Goal: Information Seeking & Learning: Learn about a topic

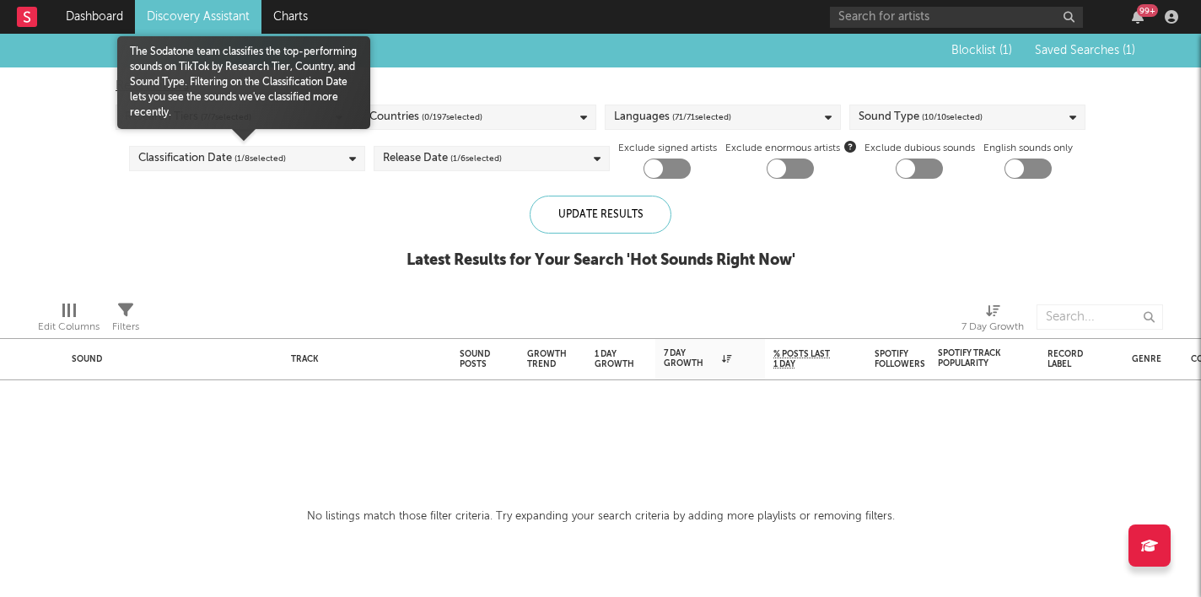
click at [339, 154] on div "Classification Date ( 1 / 8 selected)" at bounding box center [247, 158] width 236 height 25
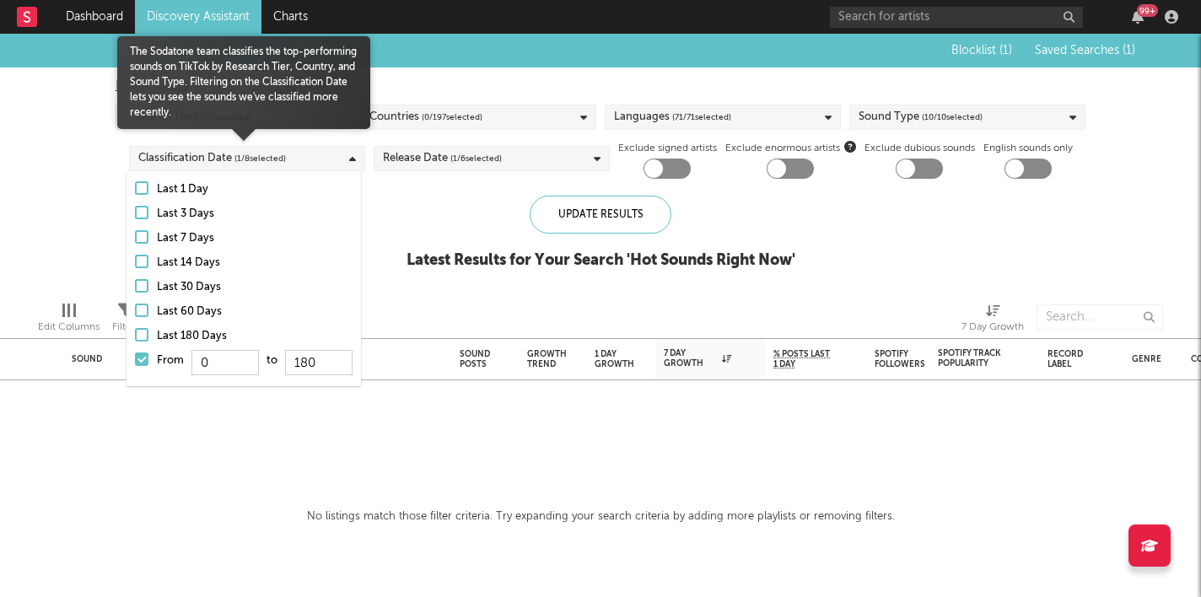
click at [142, 360] on div at bounding box center [141, 359] width 13 height 13
click at [135, 360] on input "From 0 to 180" at bounding box center [135, 364] width 0 height 27
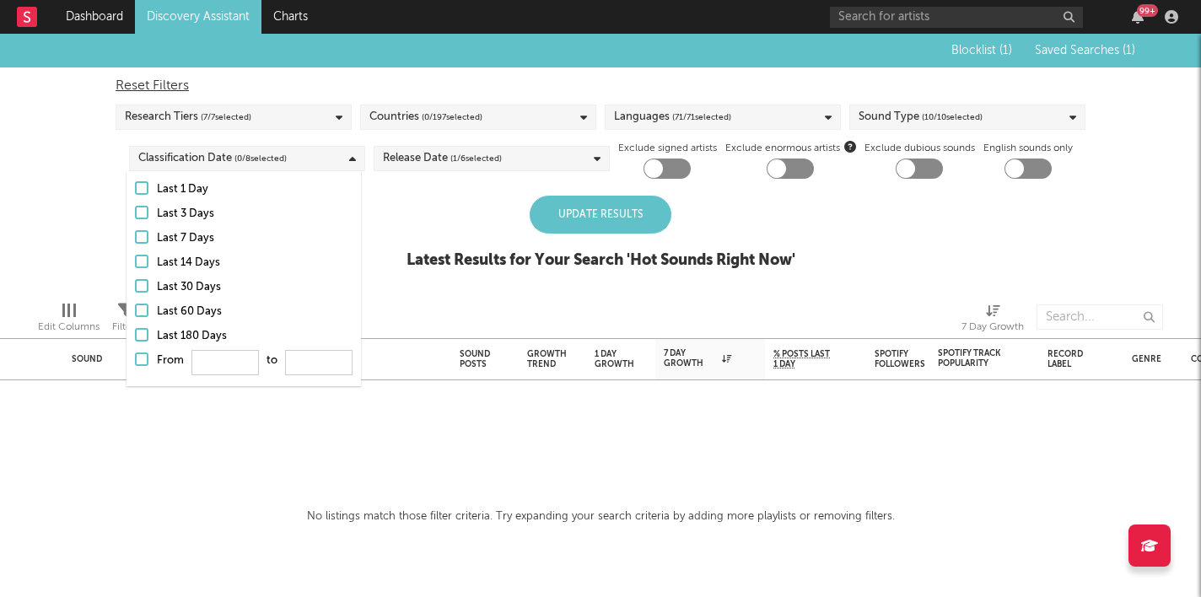
click at [407, 230] on div "Update Results Latest Results for Your Search ' Hot Sounds Right Now '" at bounding box center [601, 242] width 389 height 92
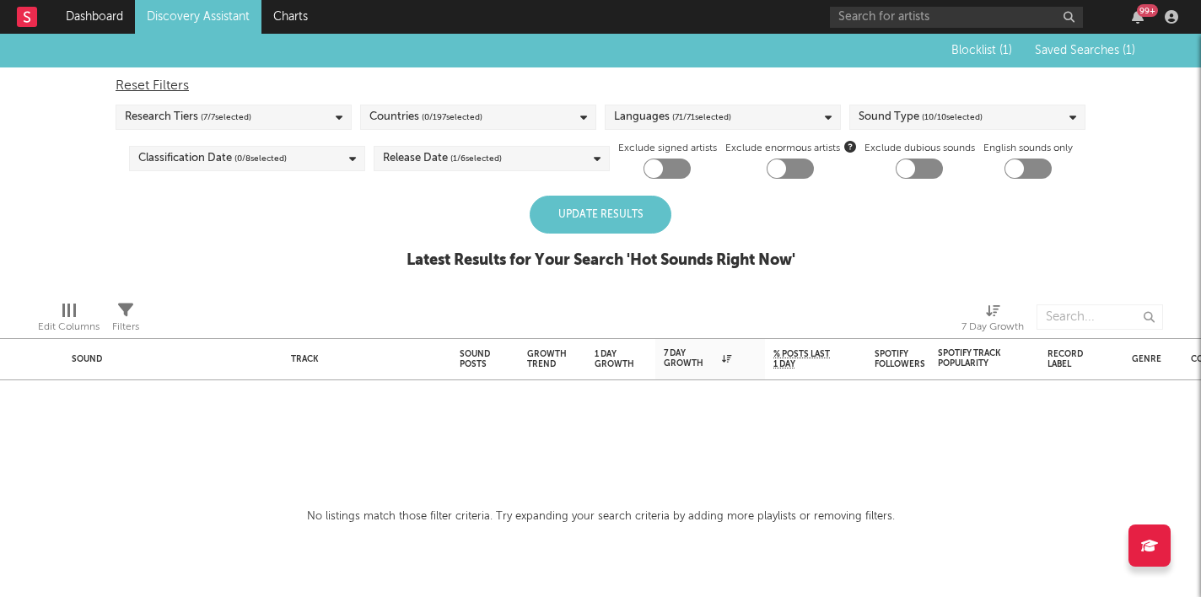
click at [599, 227] on div "Update Results" at bounding box center [601, 215] width 142 height 38
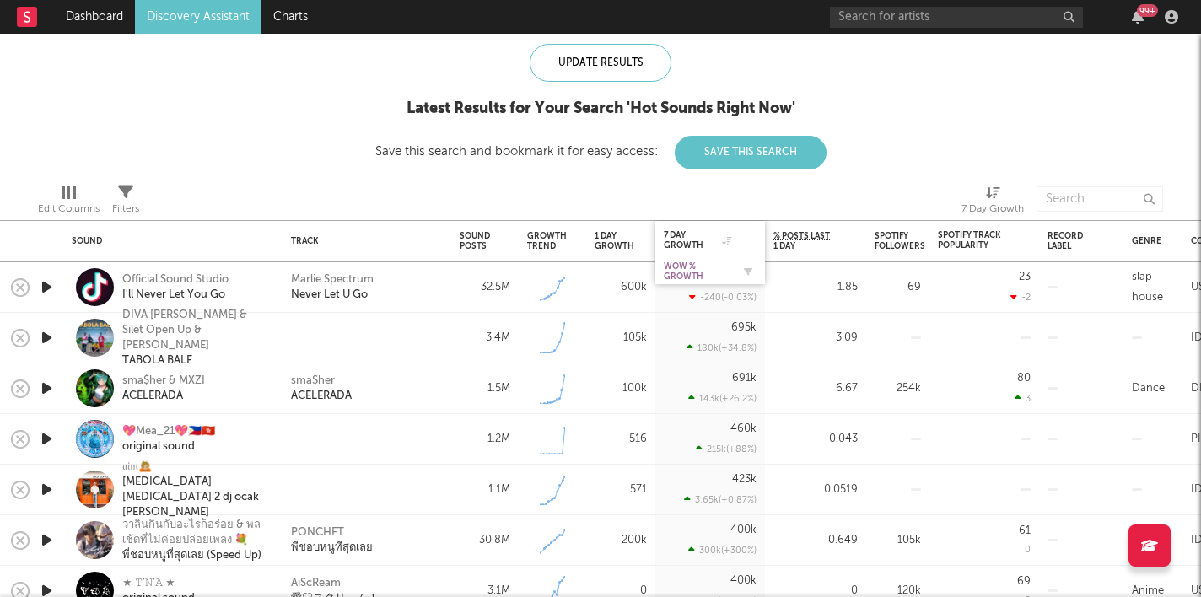
click at [699, 270] on div "WoW % Growth" at bounding box center [697, 271] width 67 height 20
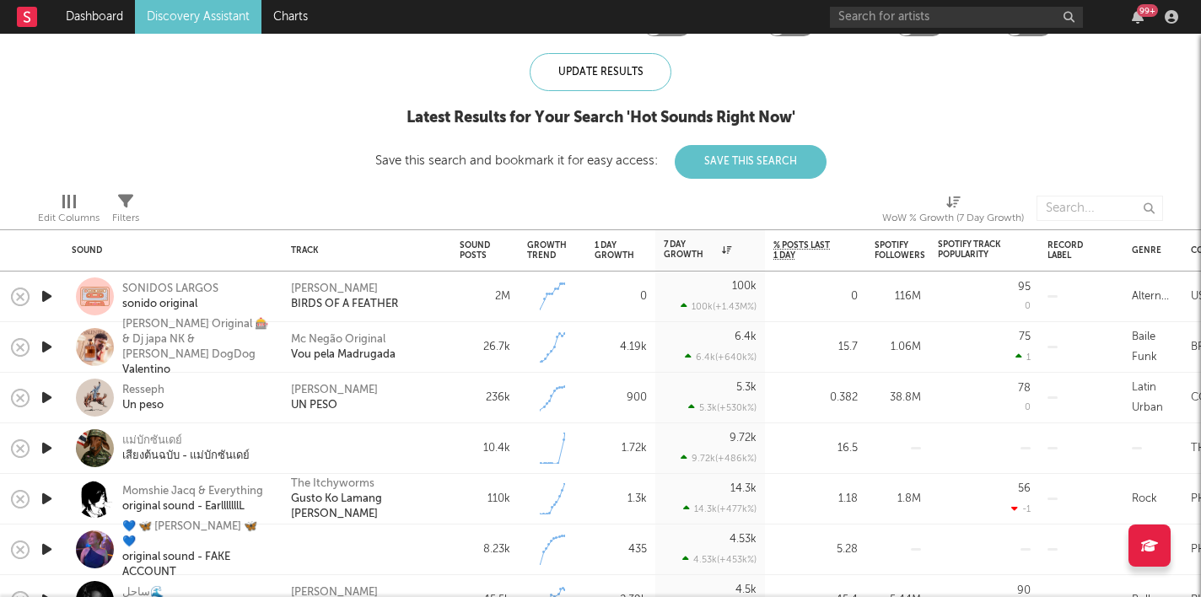
click at [52, 297] on icon "button" at bounding box center [47, 296] width 18 height 21
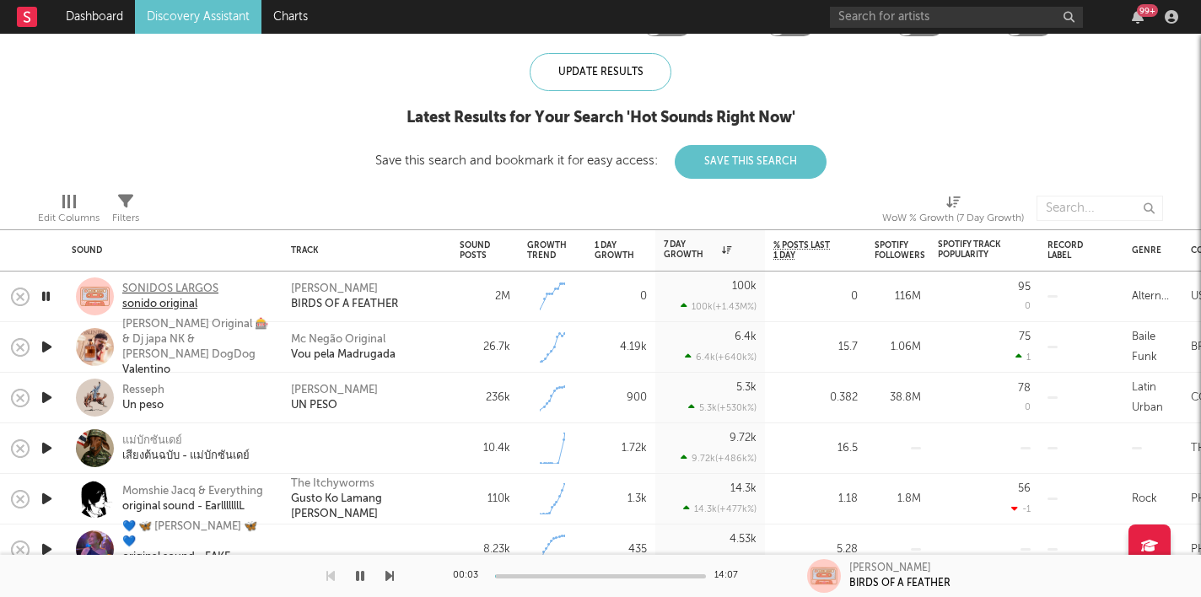
click at [179, 304] on div "sonido original" at bounding box center [170, 304] width 96 height 15
click at [54, 352] on icon "button" at bounding box center [47, 347] width 18 height 21
click at [39, 406] on icon "button" at bounding box center [47, 397] width 18 height 21
click at [46, 439] on icon "button" at bounding box center [47, 448] width 18 height 21
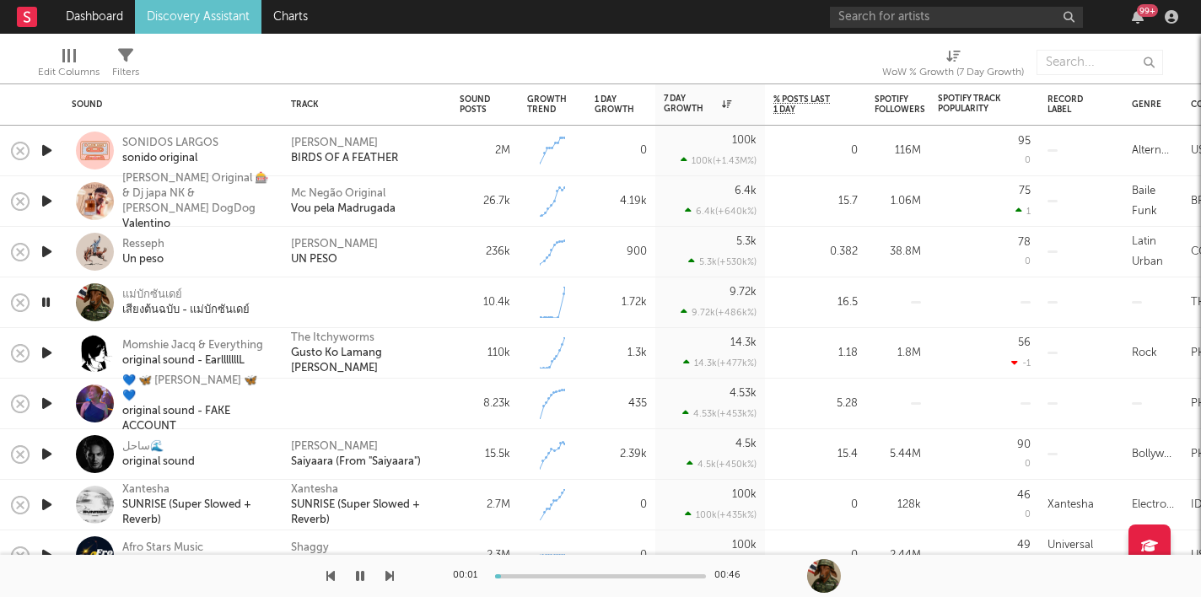
click at [45, 353] on icon "button" at bounding box center [47, 352] width 18 height 21
click at [53, 402] on icon "button" at bounding box center [47, 403] width 18 height 21
click at [42, 457] on icon "button" at bounding box center [47, 454] width 18 height 21
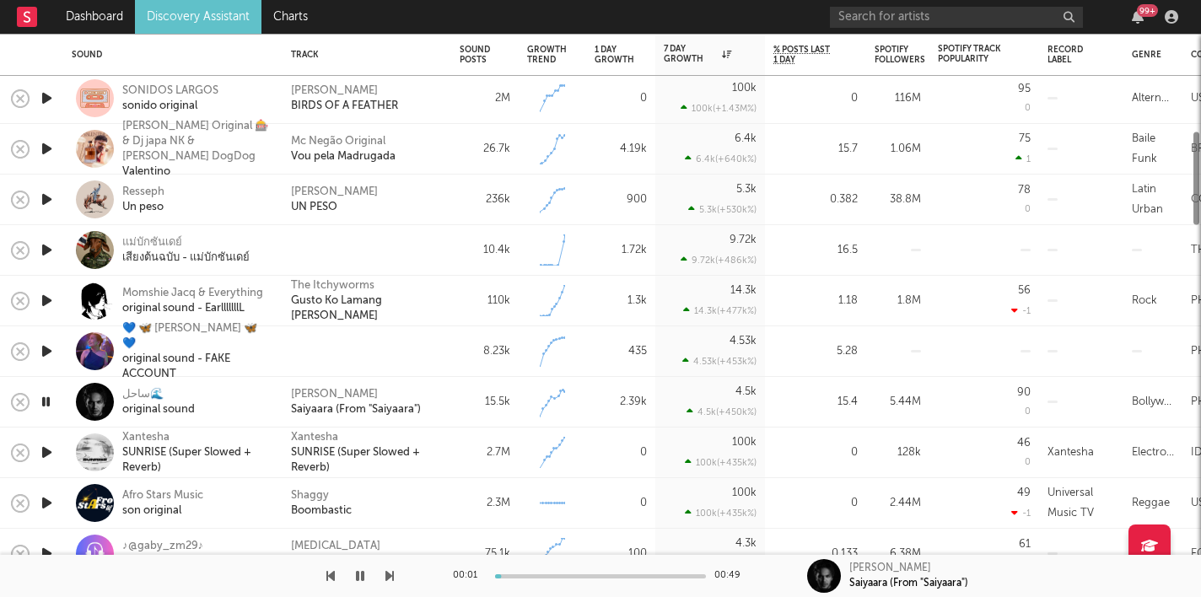
click at [42, 457] on icon "button" at bounding box center [47, 452] width 18 height 21
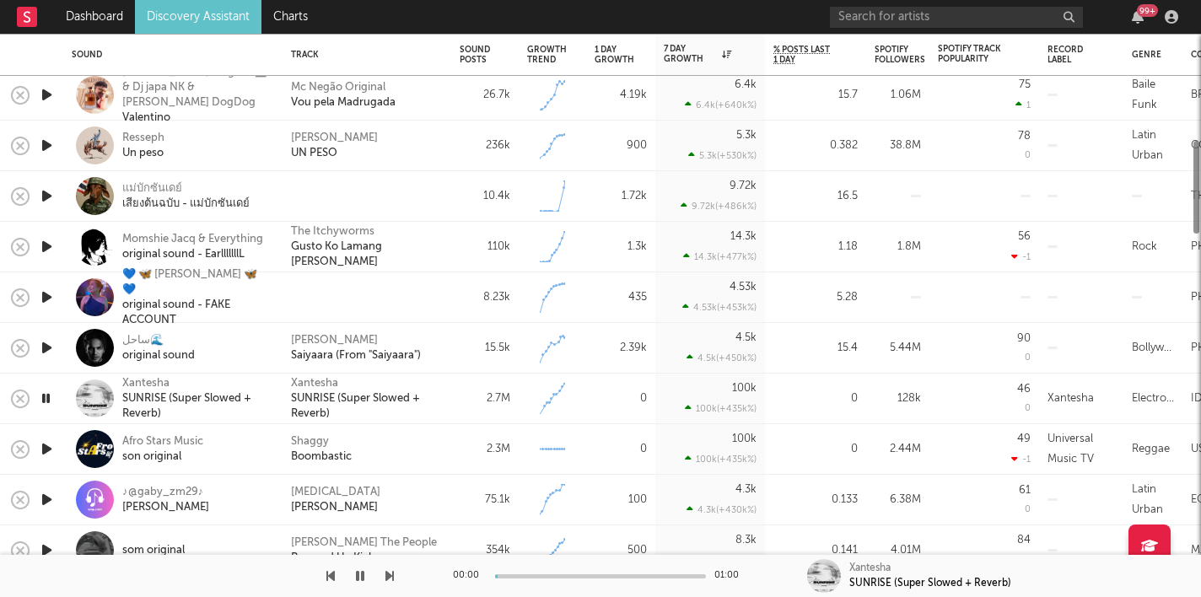
click at [42, 457] on icon "button" at bounding box center [47, 449] width 18 height 21
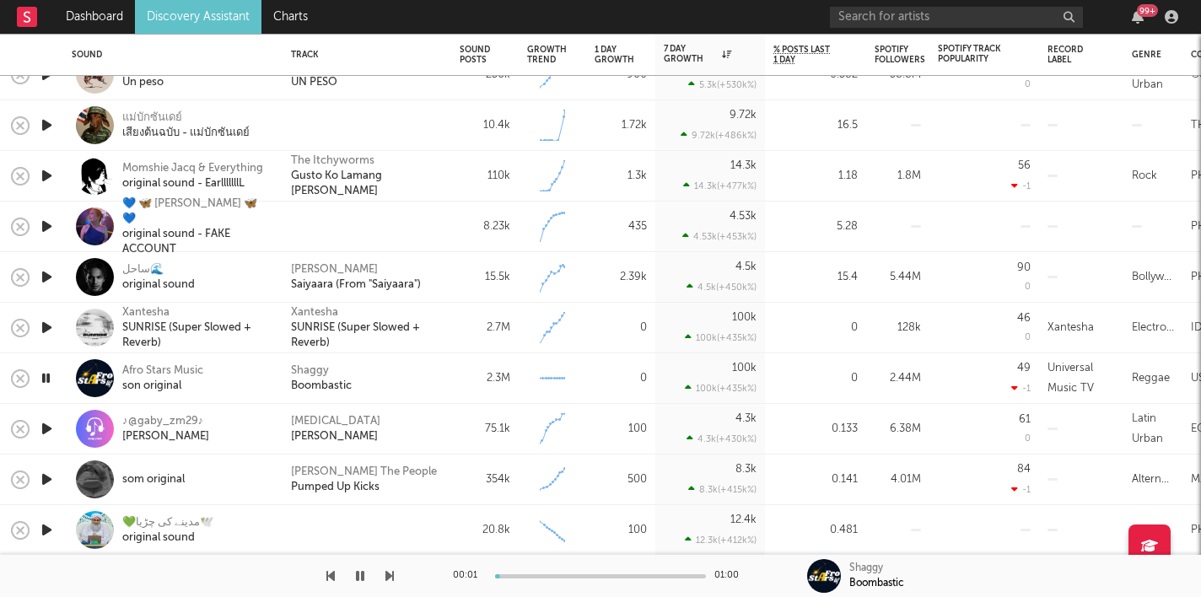
click at [46, 433] on icon "button" at bounding box center [47, 428] width 18 height 21
click at [45, 474] on icon "button" at bounding box center [47, 479] width 18 height 21
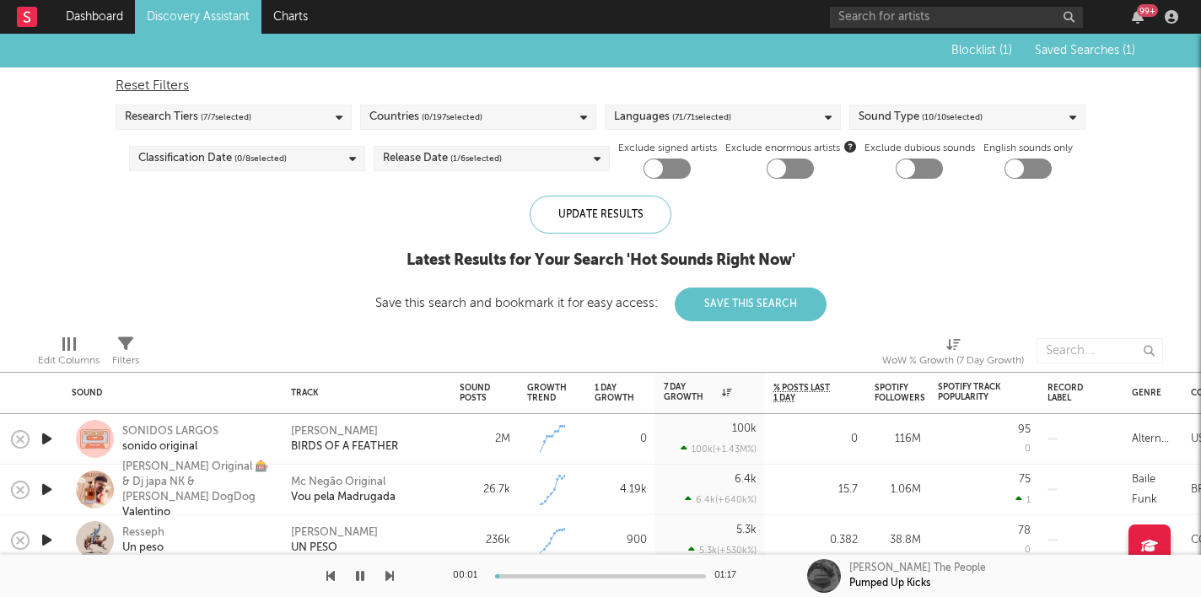
click at [486, 121] on div "Countries ( 0 / 197 selected)" at bounding box center [478, 117] width 236 height 25
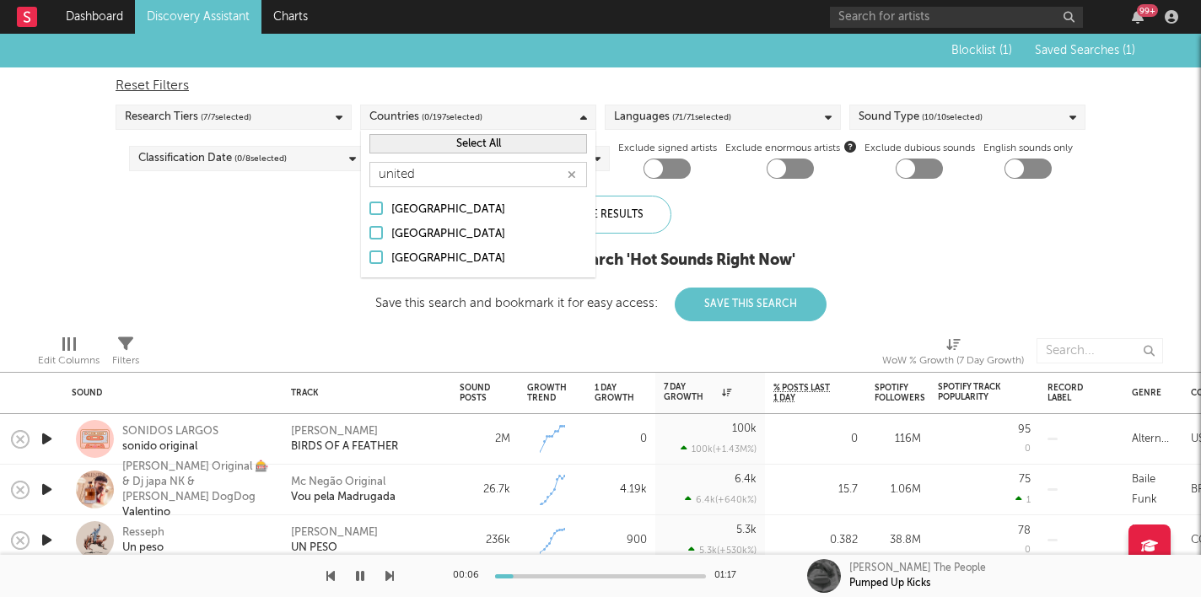
type input "united"
click at [465, 227] on div "[GEOGRAPHIC_DATA]" at bounding box center [489, 234] width 196 height 20
click at [369, 227] on input "[GEOGRAPHIC_DATA]" at bounding box center [369, 234] width 0 height 20
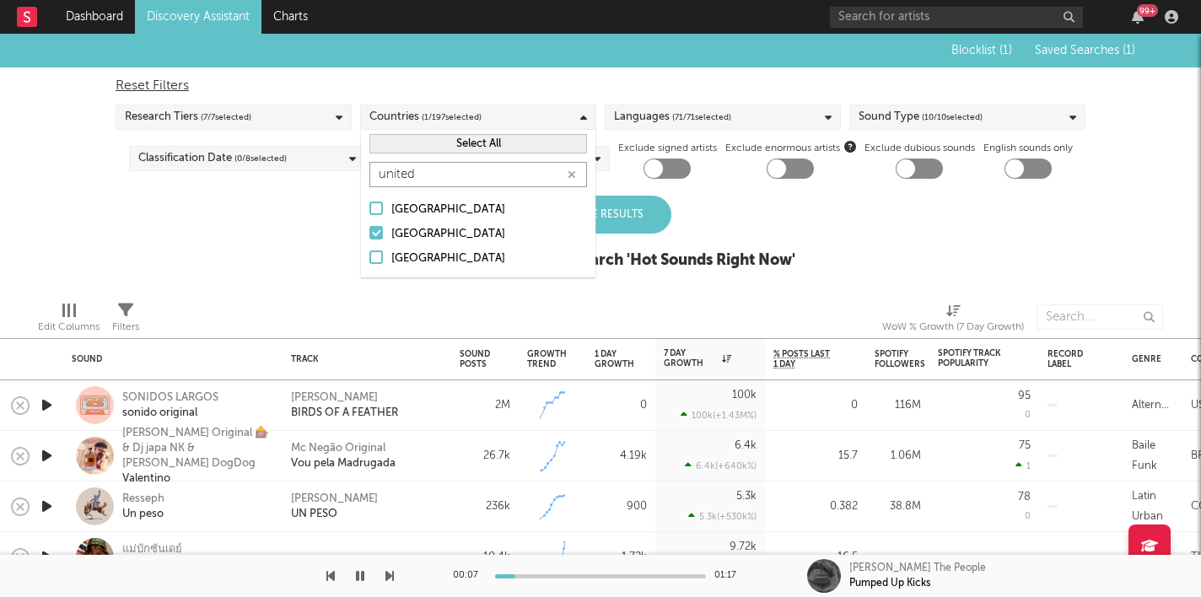
click at [475, 177] on input "united" at bounding box center [478, 174] width 218 height 25
click at [444, 252] on div "[GEOGRAPHIC_DATA]" at bounding box center [489, 259] width 196 height 20
click at [369, 252] on input "[GEOGRAPHIC_DATA]" at bounding box center [369, 259] width 0 height 20
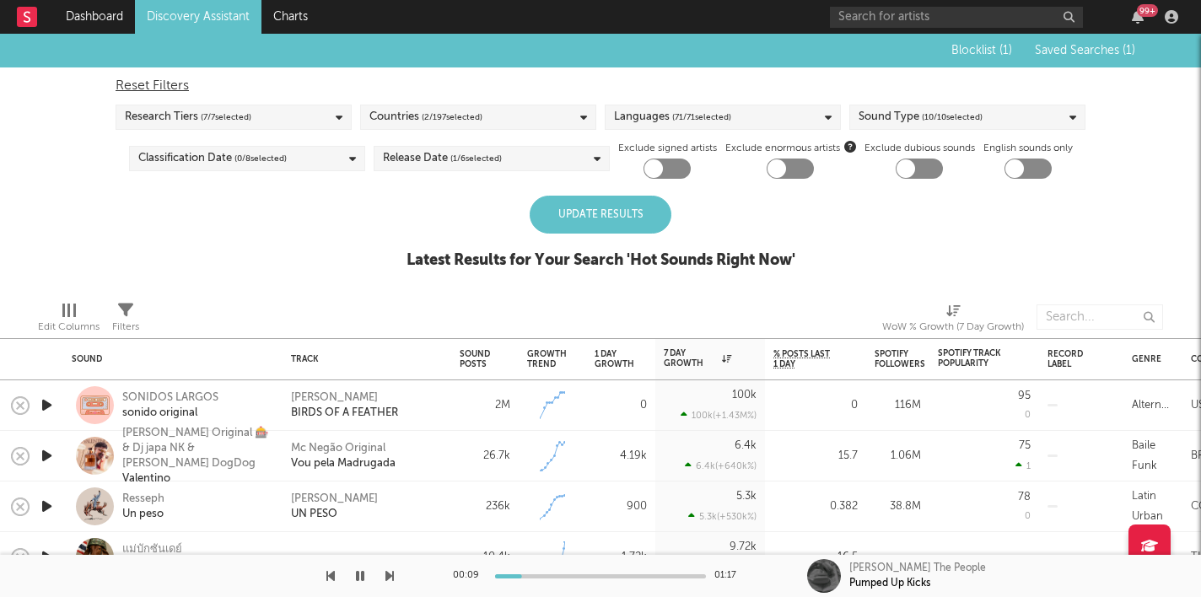
click at [676, 203] on div "Update Results Latest Results for Your Search ' Hot Sounds Right Now '" at bounding box center [601, 242] width 389 height 92
click at [629, 203] on div "Update Results" at bounding box center [601, 215] width 142 height 38
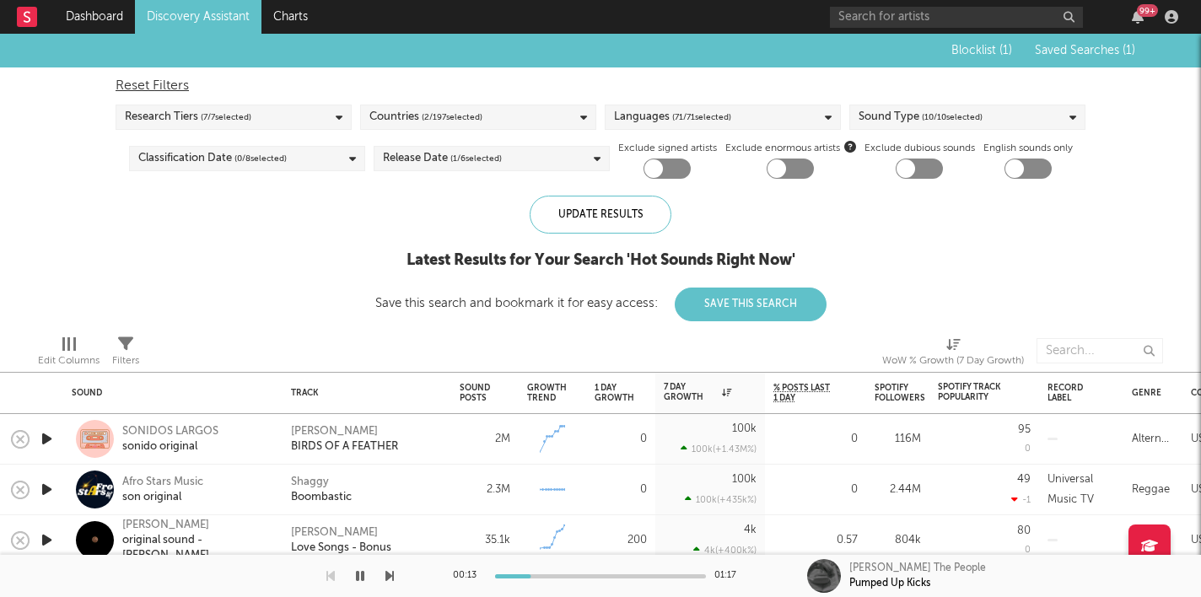
click at [353, 577] on button "button" at bounding box center [360, 576] width 17 height 42
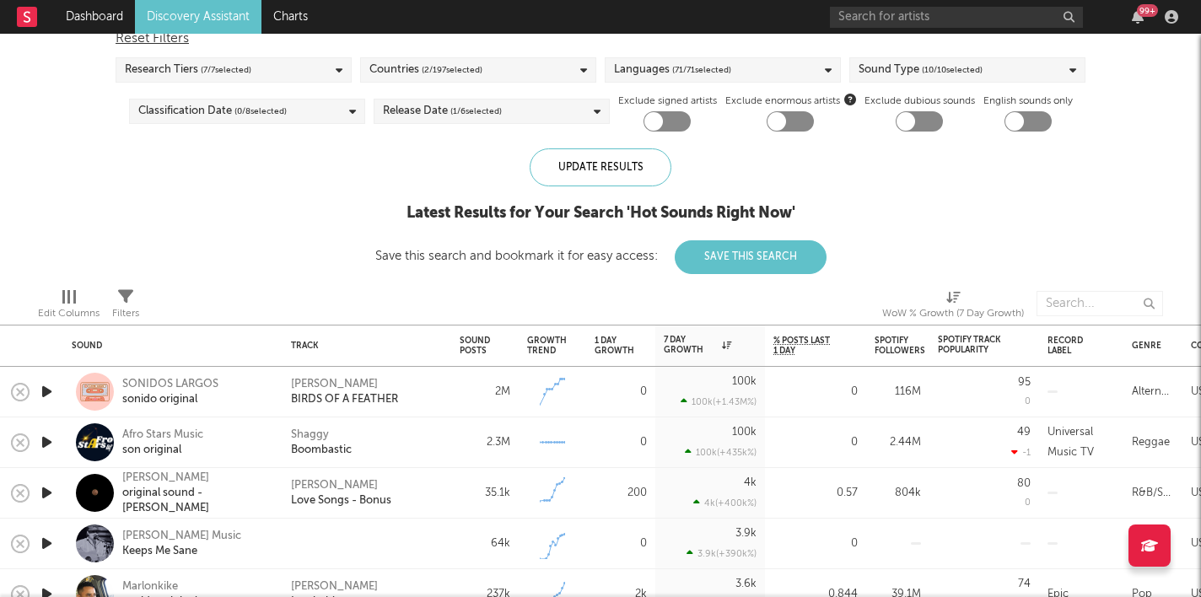
click at [46, 439] on icon "button" at bounding box center [47, 442] width 18 height 21
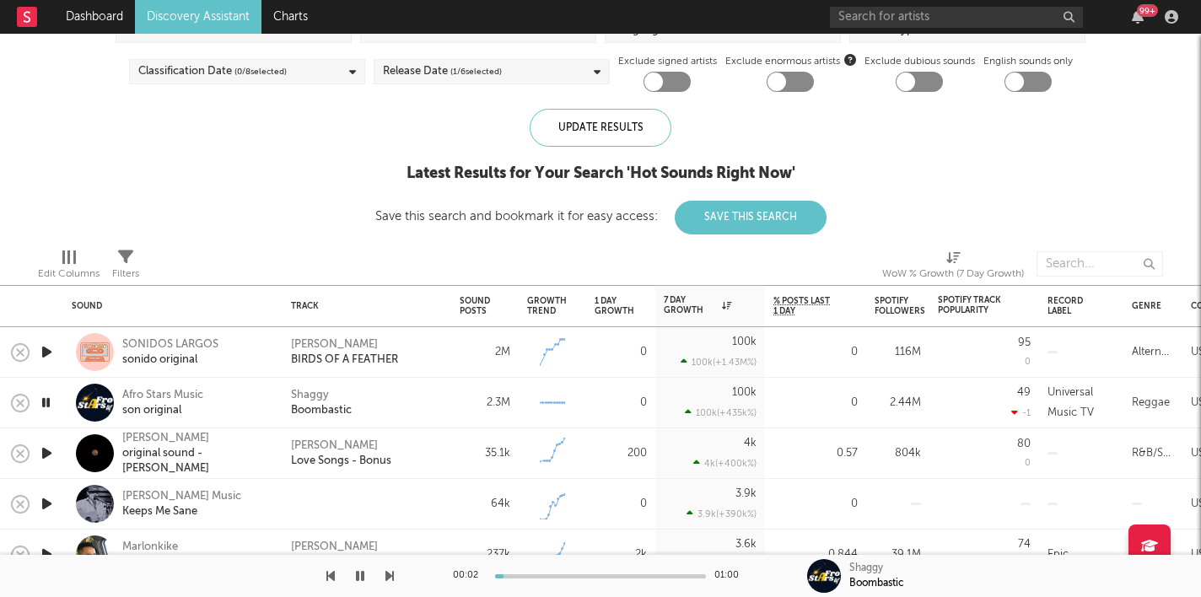
click at [49, 450] on icon "button" at bounding box center [47, 453] width 18 height 21
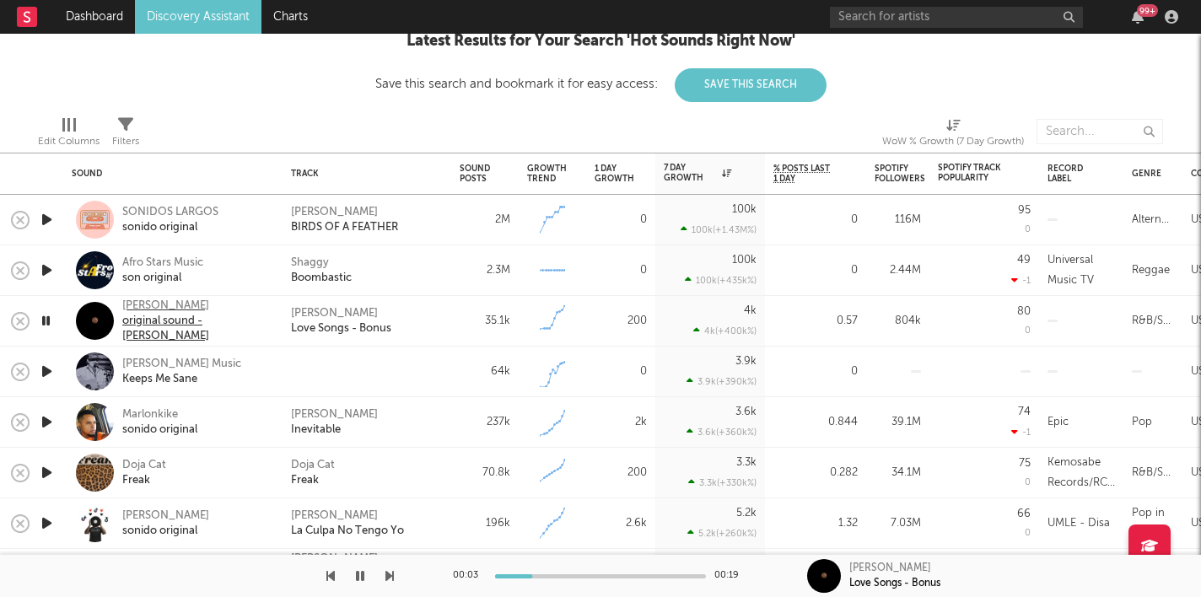
click at [155, 327] on div "original sound - [PERSON_NAME]" at bounding box center [196, 329] width 148 height 30
click at [46, 369] on icon "button" at bounding box center [47, 371] width 18 height 21
click at [51, 418] on icon "button" at bounding box center [47, 422] width 18 height 21
click at [45, 473] on icon "button" at bounding box center [47, 472] width 18 height 21
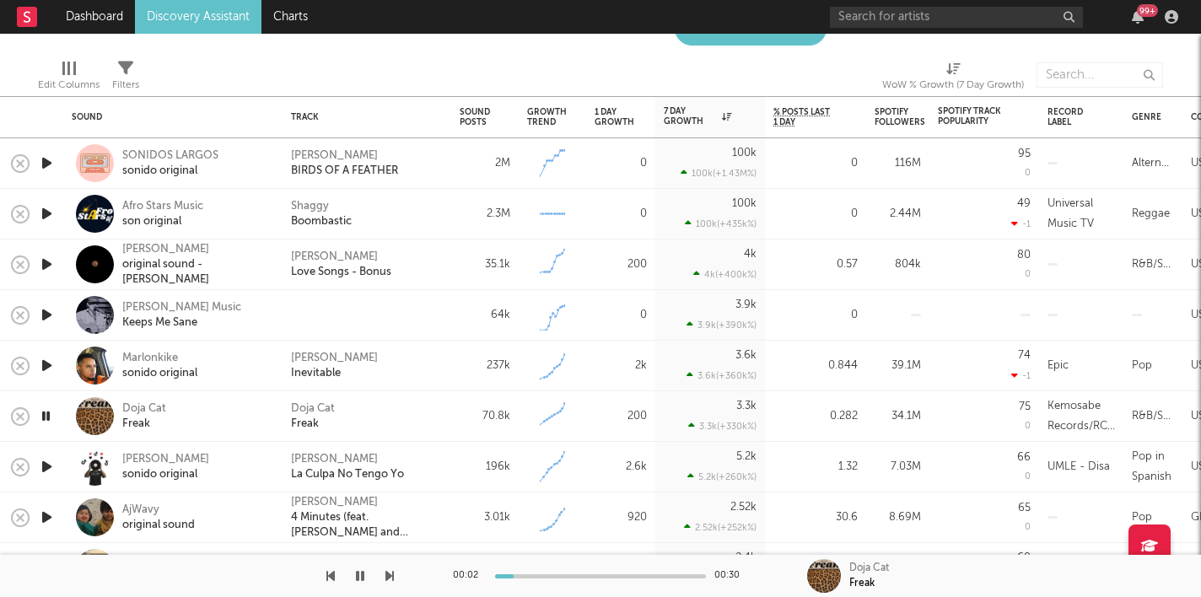
click at [45, 466] on icon "button" at bounding box center [47, 466] width 18 height 21
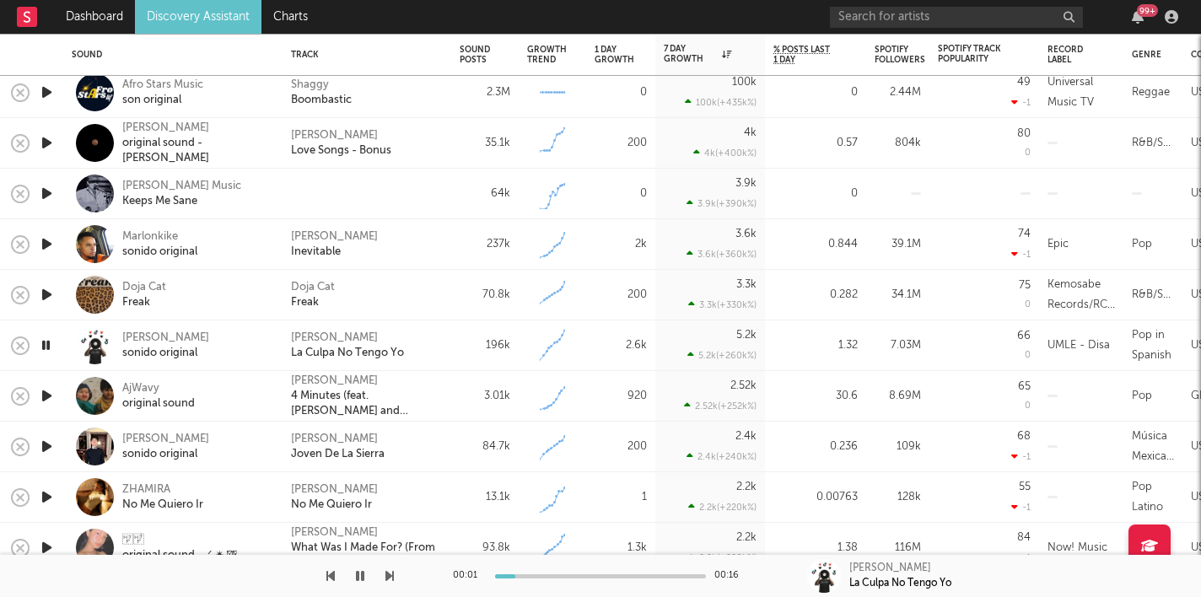
click at [51, 399] on icon "button" at bounding box center [47, 395] width 18 height 21
click at [167, 388] on div "AjWavy" at bounding box center [158, 388] width 73 height 15
click at [47, 449] on icon "button" at bounding box center [47, 446] width 18 height 21
click at [52, 496] on icon "button" at bounding box center [47, 497] width 18 height 21
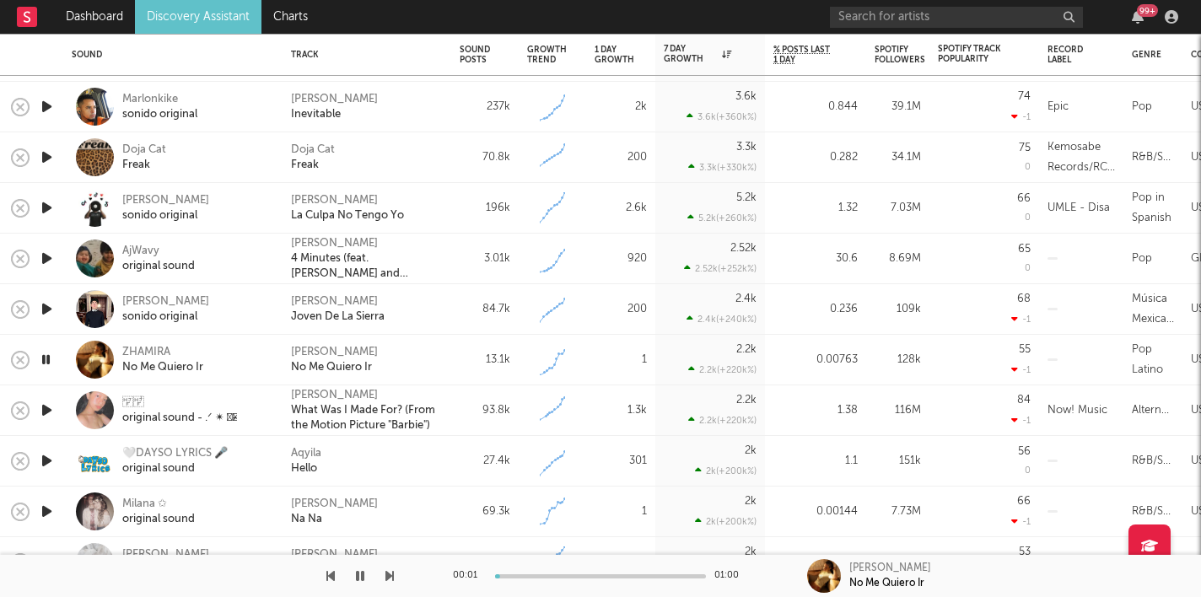
click at [45, 414] on icon "button" at bounding box center [47, 410] width 18 height 21
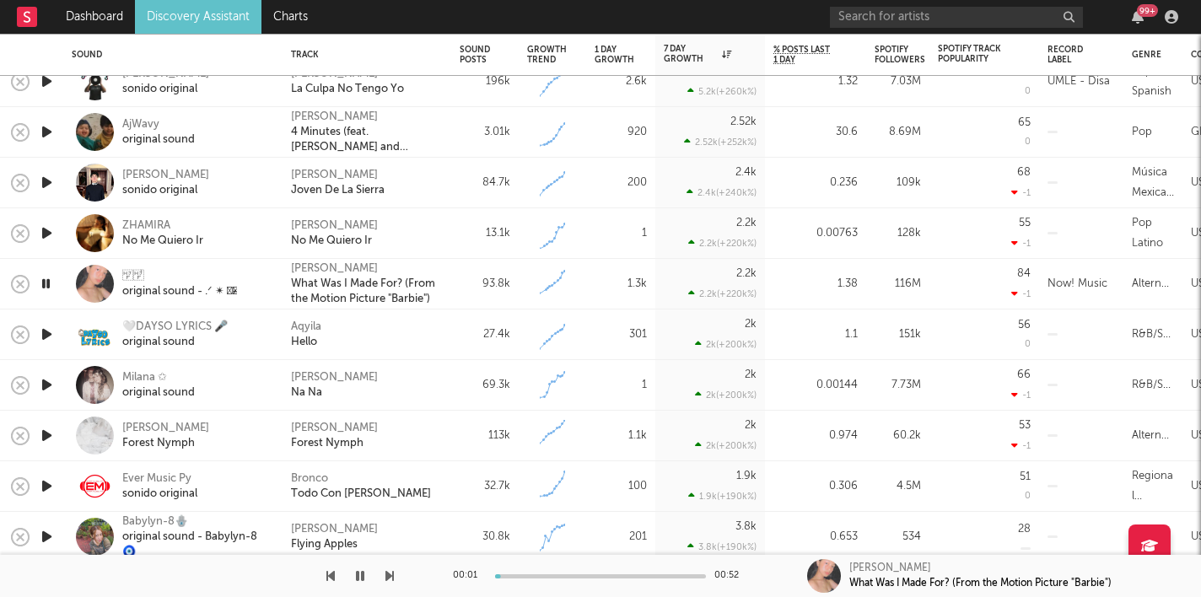
click at [39, 339] on icon "button" at bounding box center [47, 334] width 18 height 21
click at [40, 375] on icon "button" at bounding box center [47, 385] width 18 height 21
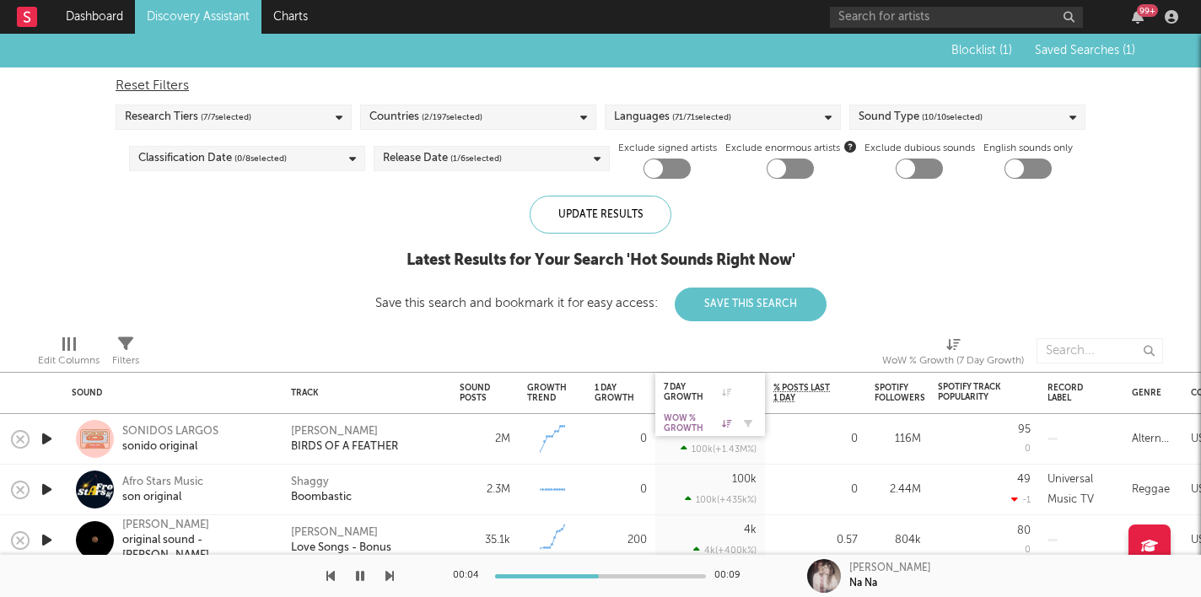
click at [716, 422] on div "WoW % Growth" at bounding box center [697, 423] width 67 height 20
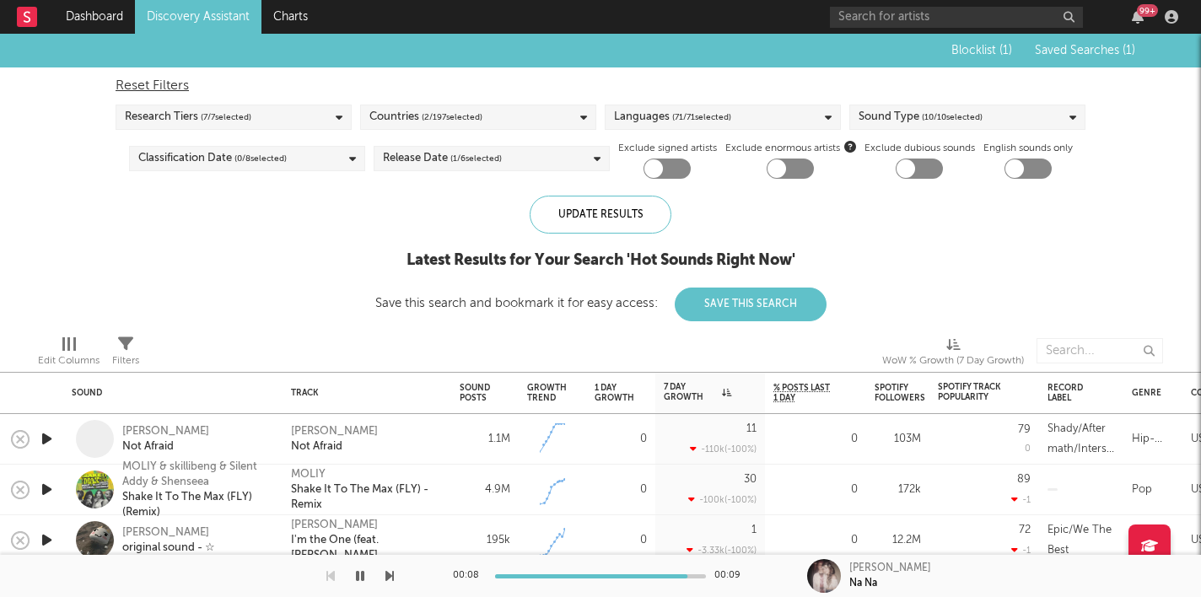
click at [54, 435] on icon "button" at bounding box center [47, 439] width 18 height 21
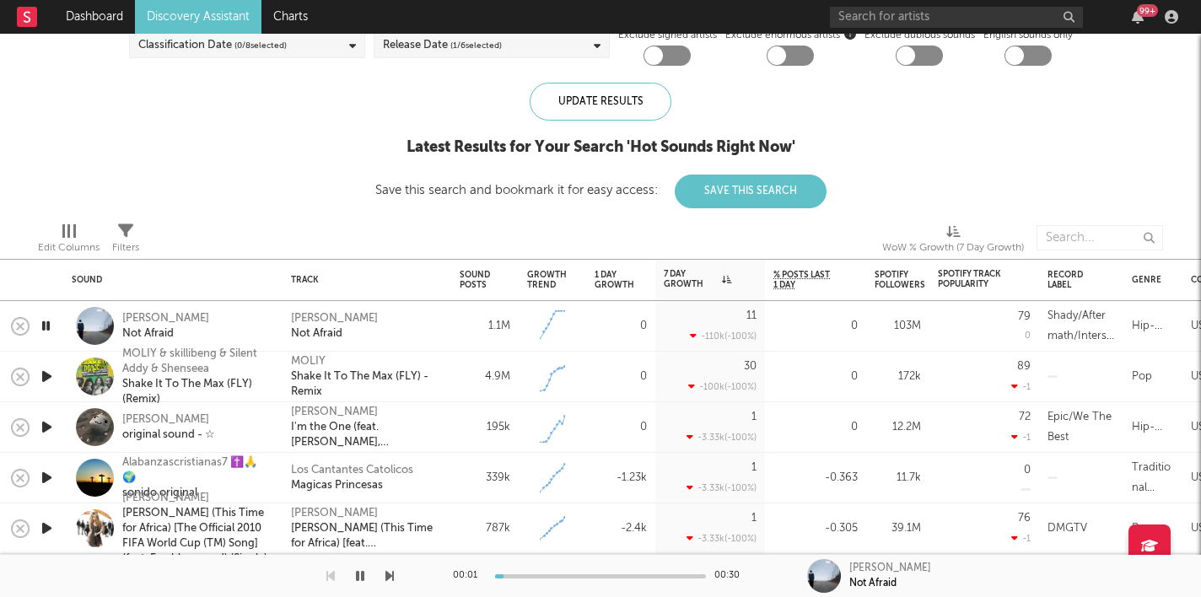
click at [48, 371] on icon "button" at bounding box center [47, 376] width 18 height 21
click at [43, 425] on icon "button" at bounding box center [47, 427] width 18 height 21
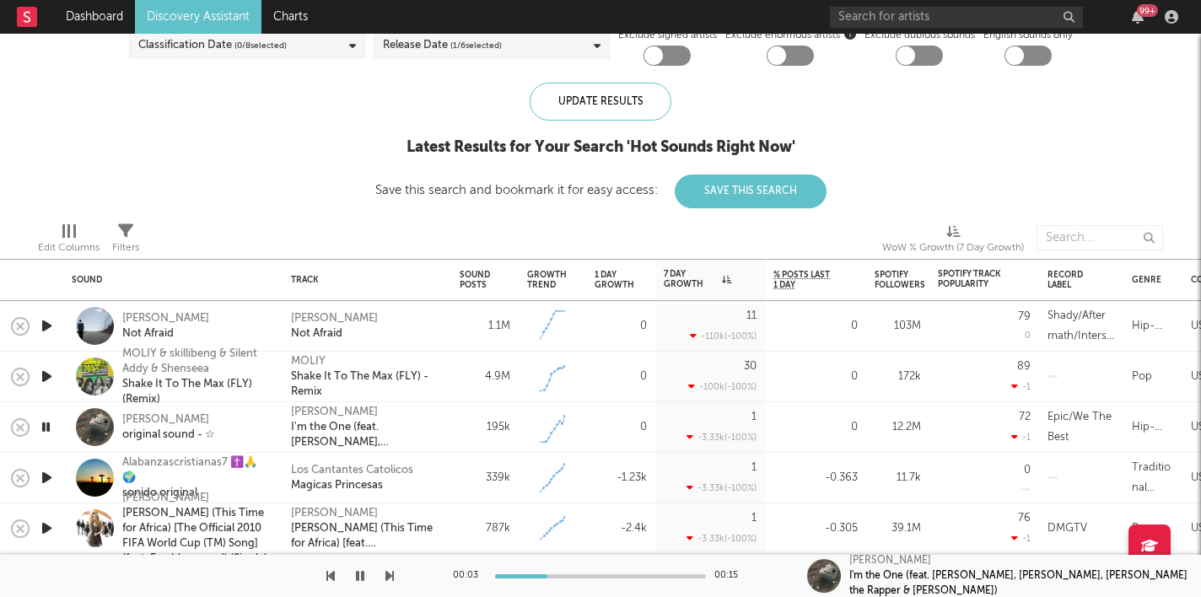
click at [49, 473] on icon "button" at bounding box center [47, 477] width 18 height 21
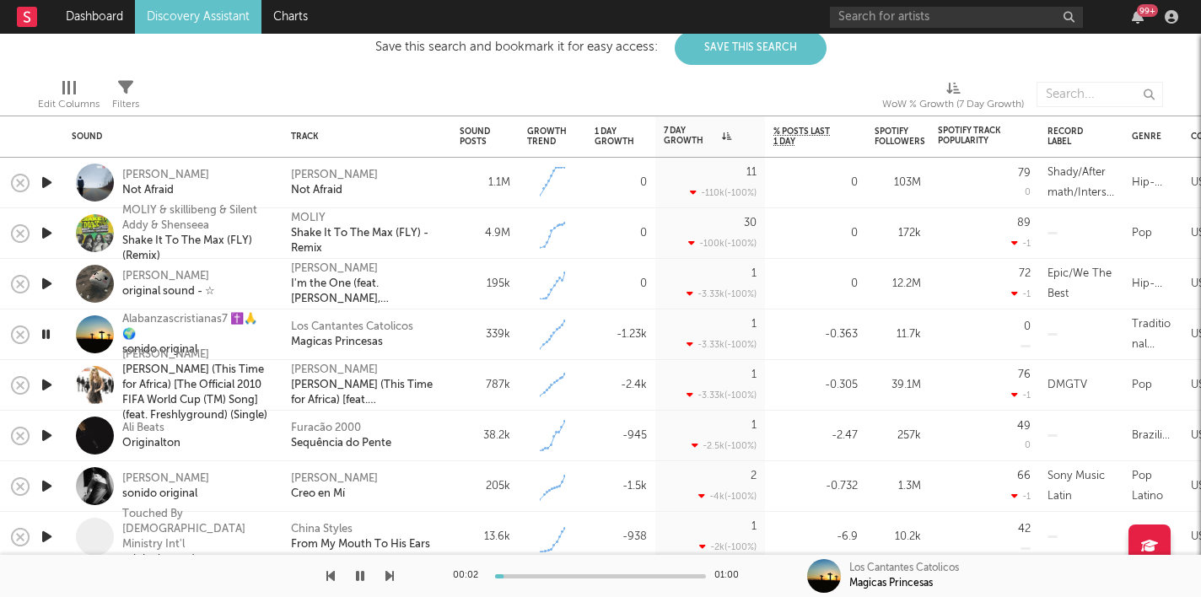
click at [46, 335] on icon "button" at bounding box center [46, 334] width 16 height 21
